Goal: Task Accomplishment & Management: Manage account settings

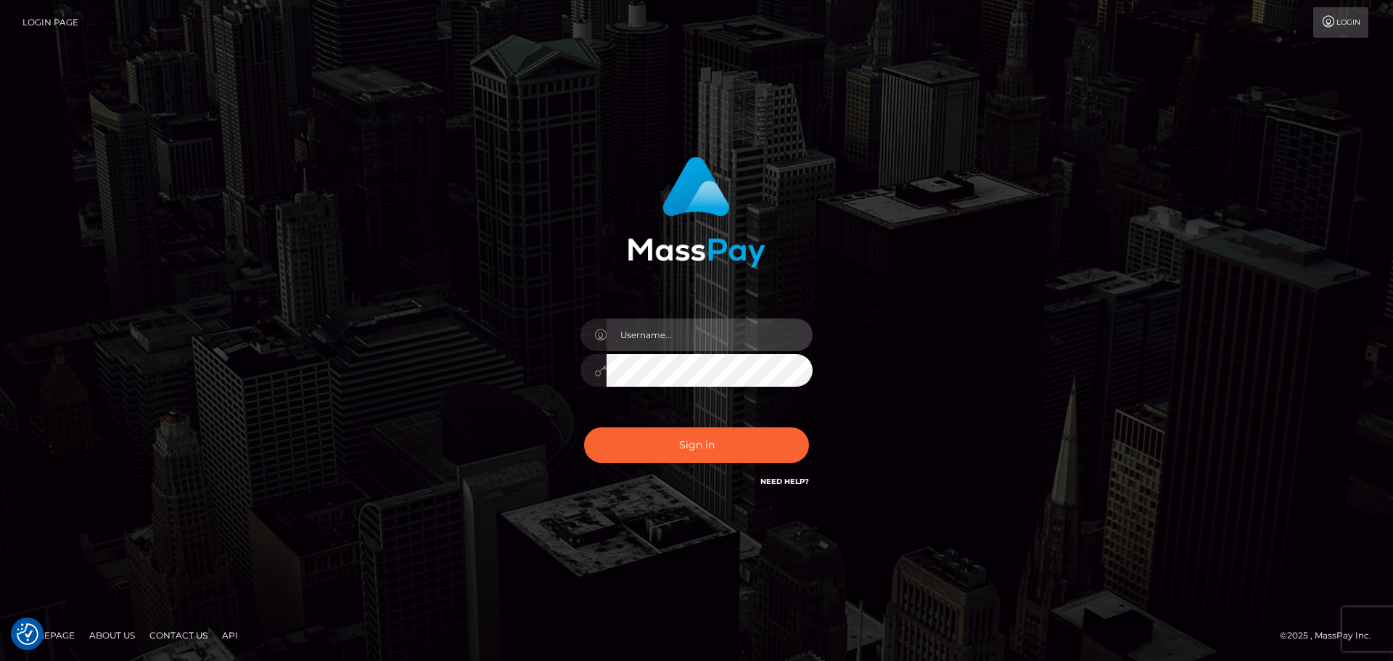
click at [754, 320] on input "text" at bounding box center [710, 335] width 206 height 33
type input "[PERSON_NAME]"
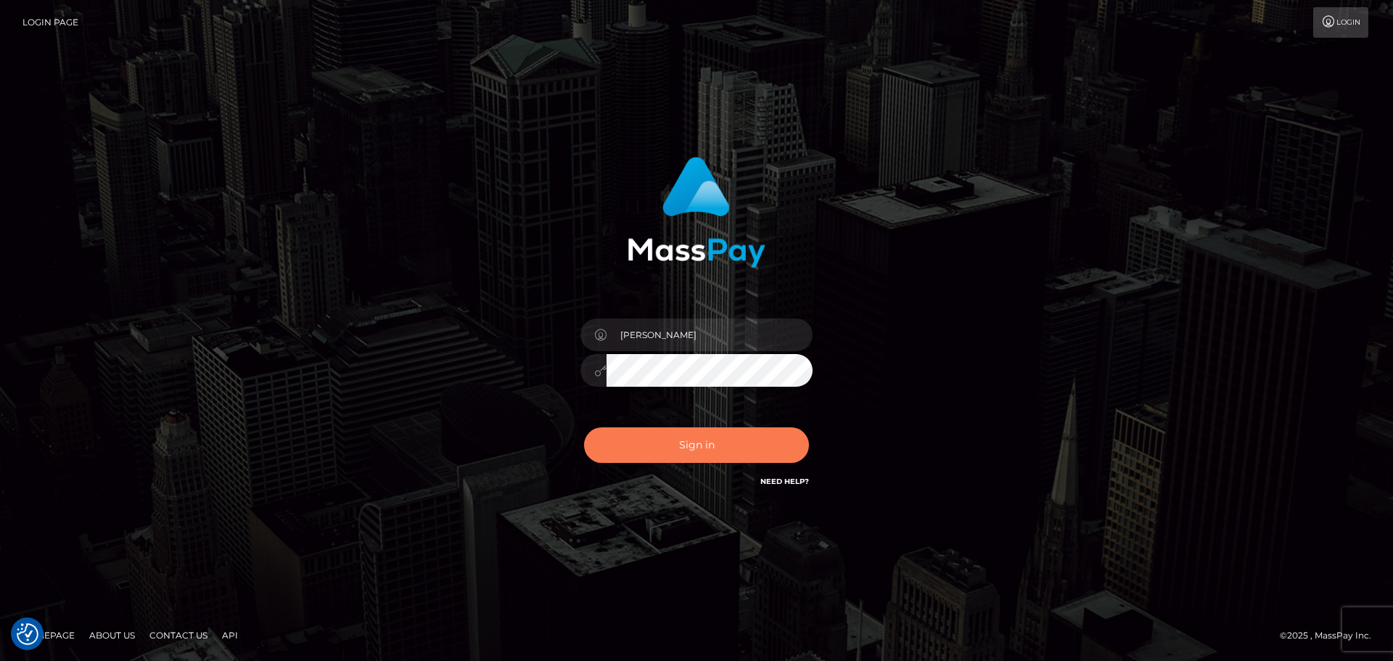
click at [739, 442] on button "Sign in" at bounding box center [696, 445] width 225 height 36
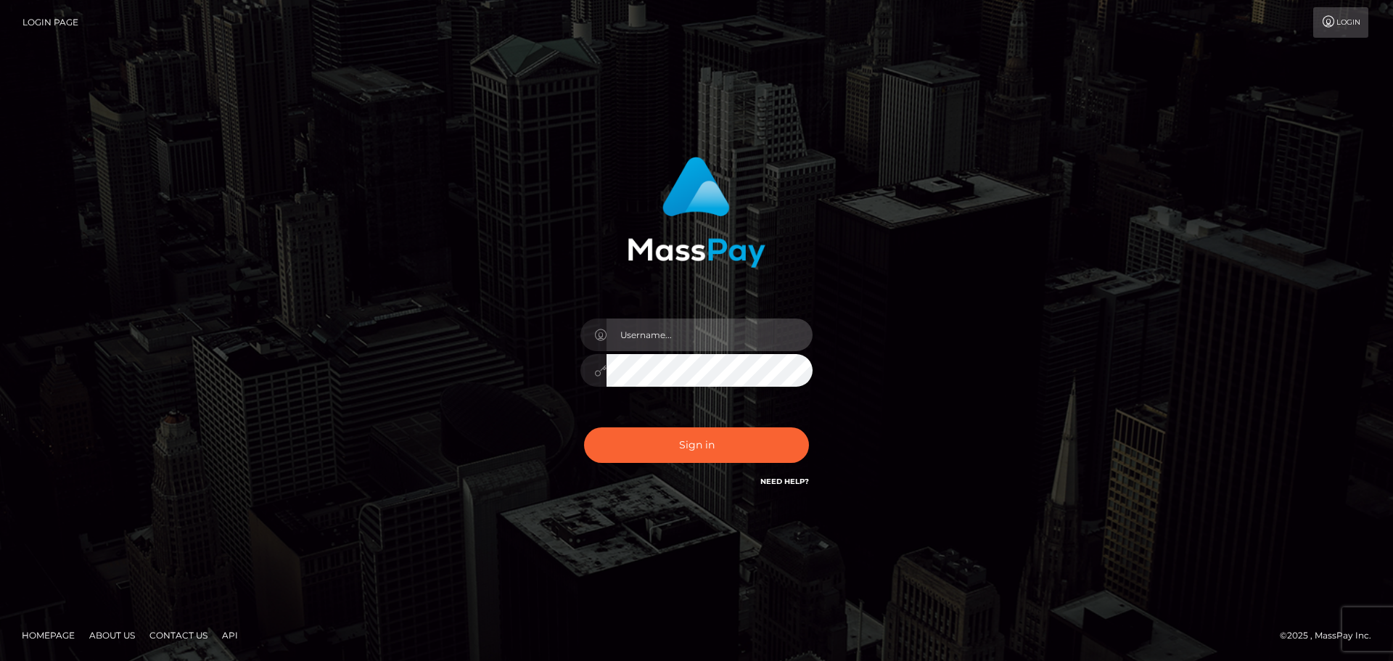
drag, startPoint x: 726, startPoint y: 340, endPoint x: 727, endPoint y: 350, distance: 9.5
click at [726, 340] on input "text" at bounding box center [710, 335] width 206 height 33
type input "[PERSON_NAME]"
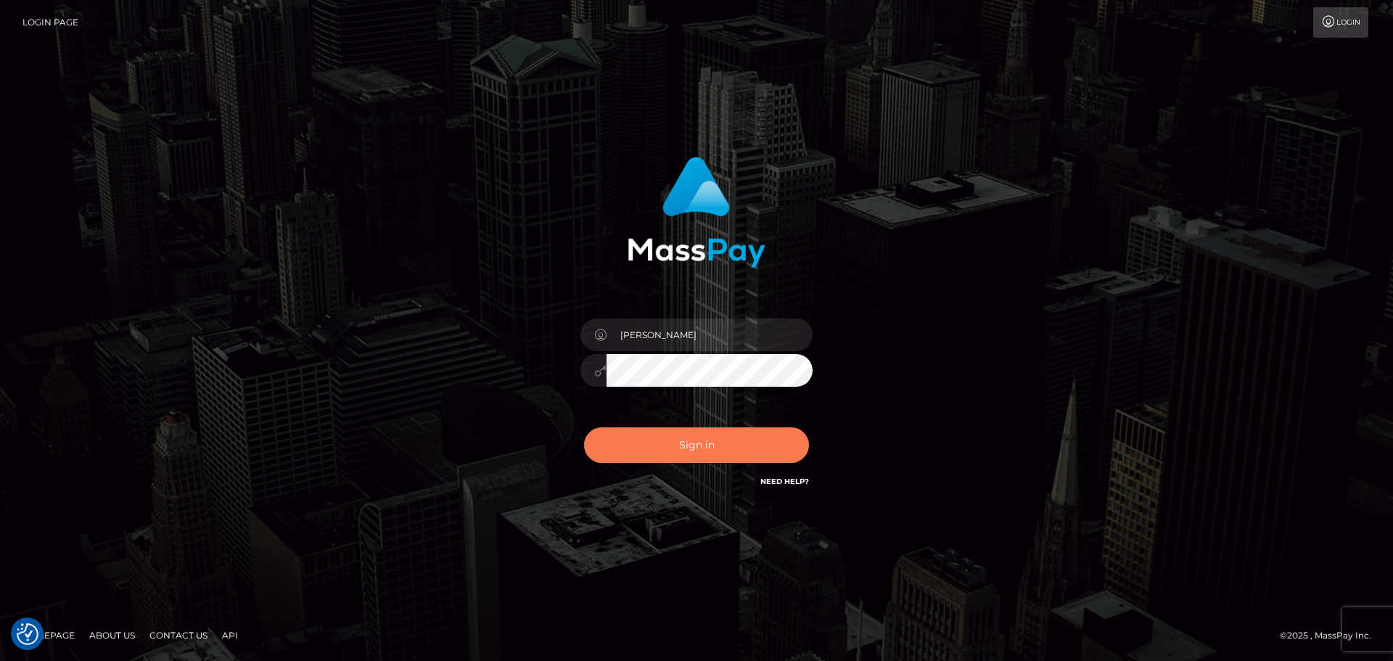
click at [723, 448] on button "Sign in" at bounding box center [696, 445] width 225 height 36
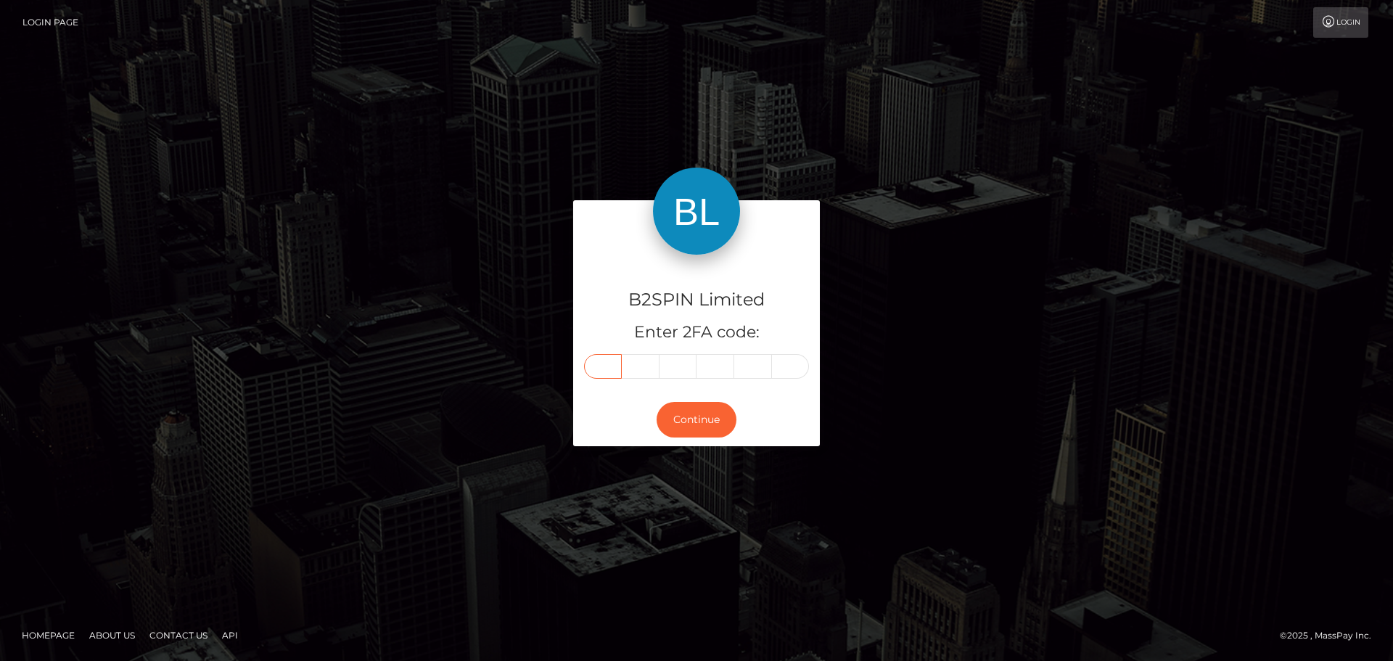
paste input "8"
type input "8"
type input "5"
type input "7"
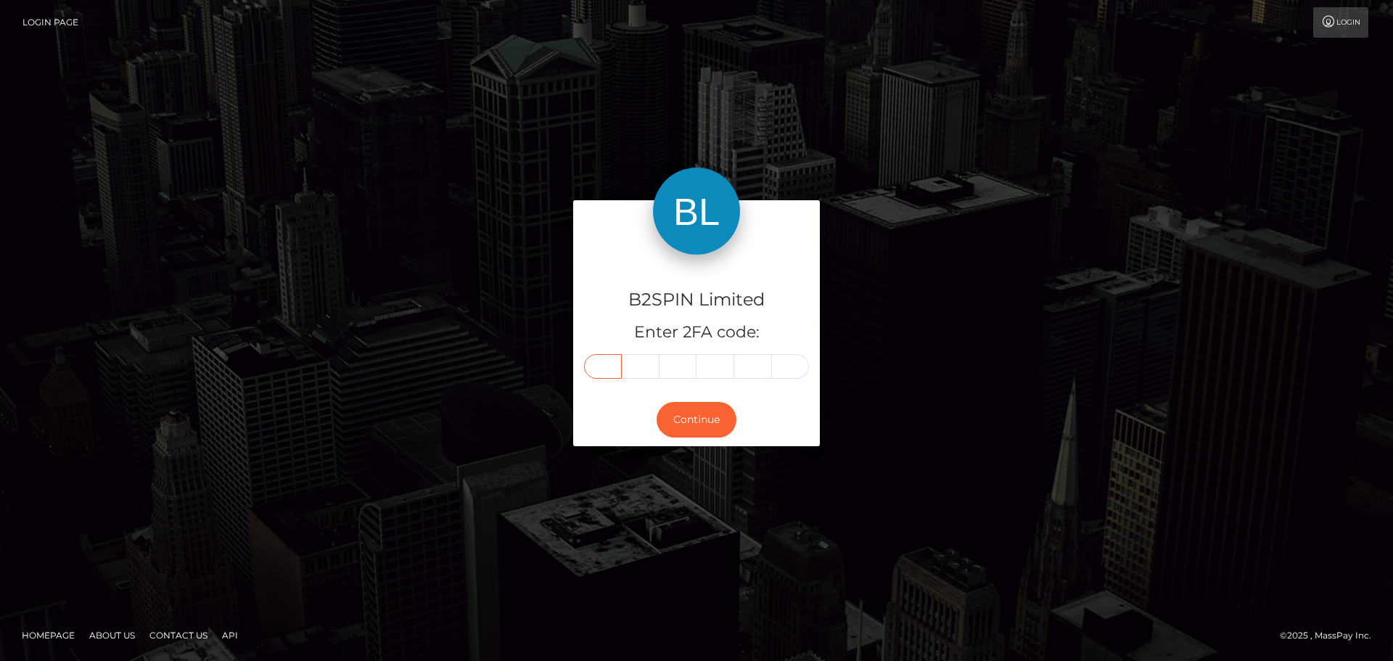
type input "9"
type input "4"
click at [712, 432] on button "Continue" at bounding box center [697, 420] width 80 height 36
click at [979, 341] on div "B2SPIN Limited Enter 2FA code: 8 8 5 7 9 4 885794 Continue" at bounding box center [696, 330] width 827 height 260
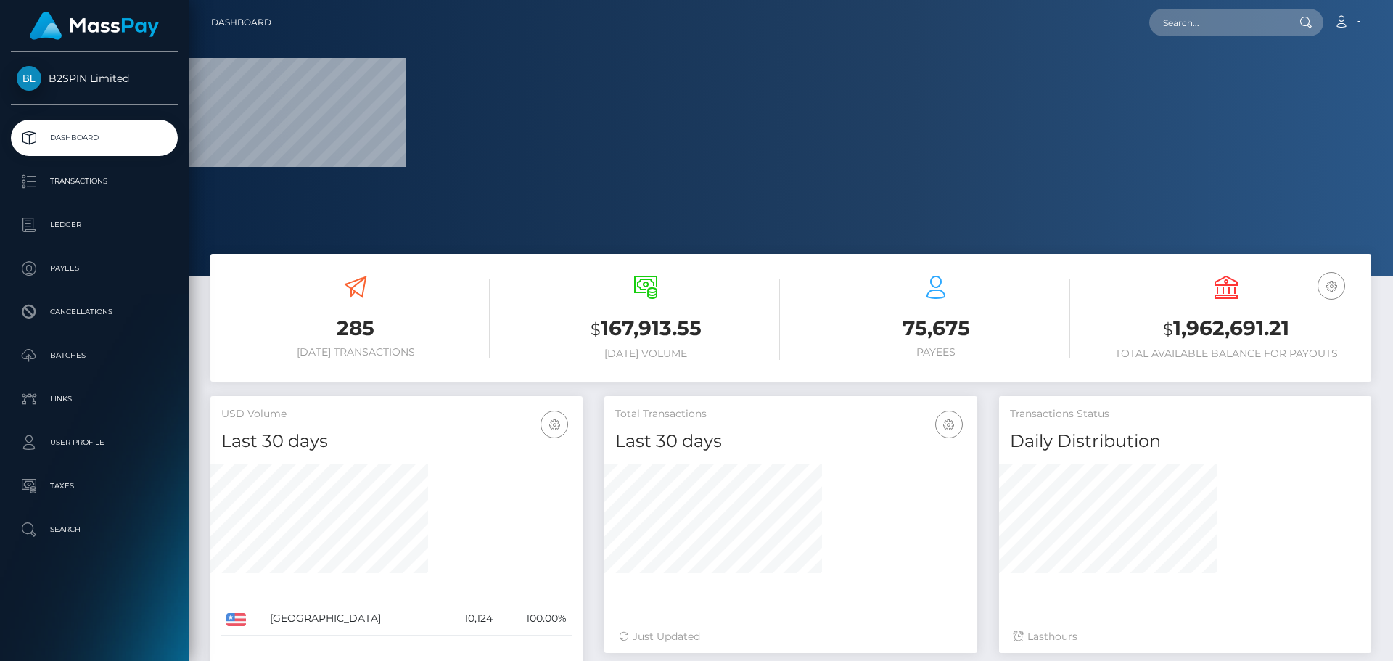
click at [1228, 328] on h3 "$ 1,962,691.21" at bounding box center [1226, 329] width 268 height 30
copy h3 "1,962,691.21"
